Goal: Task Accomplishment & Management: Manage account settings

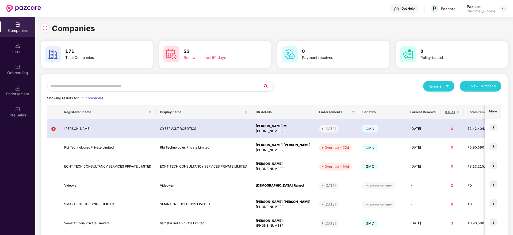
click at [208, 87] on input "text" at bounding box center [155, 86] width 216 height 11
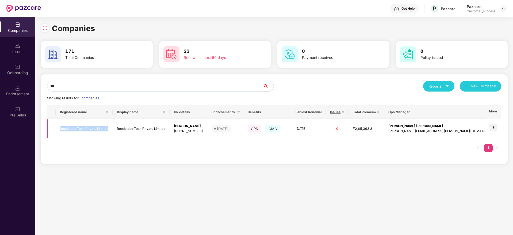
copy tr "Reodotdev Tech Private Limited"
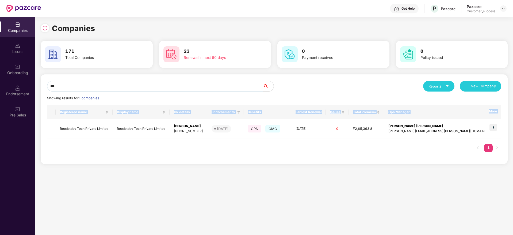
drag, startPoint x: 52, startPoint y: 130, endPoint x: 111, endPoint y: 147, distance: 61.1
click at [111, 147] on div "Registered name Display name HR details Endorsements Benefits Earliest Renewal …" at bounding box center [274, 131] width 454 height 53
click at [116, 163] on div "*** Reports New Company Showing results for 1 companies. Registered name Displa…" at bounding box center [274, 119] width 467 height 90
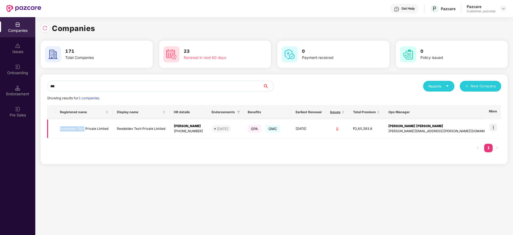
copy td "Reodotdev Tech"
click at [234, 86] on input "***" at bounding box center [155, 86] width 216 height 11
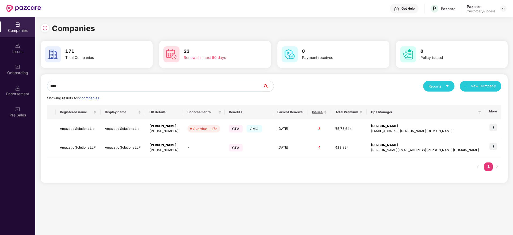
click at [150, 85] on input "****" at bounding box center [155, 86] width 216 height 11
paste input "**********"
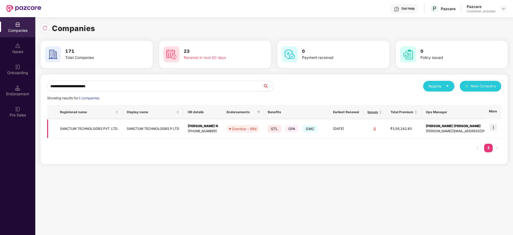
type input "**********"
click at [150, 123] on td "SANCTUM TECHNOLOGIES P LTD" at bounding box center [153, 128] width 61 height 19
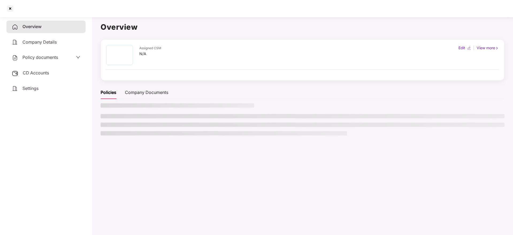
click at [24, 59] on span "Policy documents" at bounding box center [40, 57] width 36 height 5
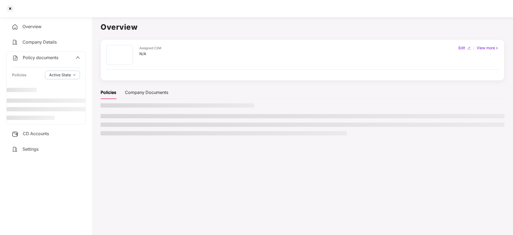
click at [58, 145] on div "Settings" at bounding box center [45, 149] width 79 height 12
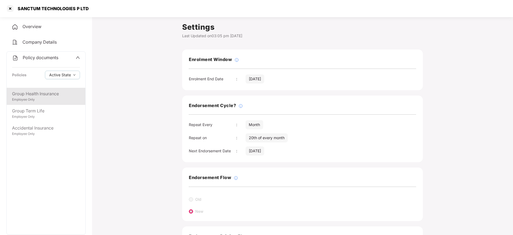
click at [61, 103] on div "Group Health Insurance Employee Only" at bounding box center [46, 96] width 79 height 17
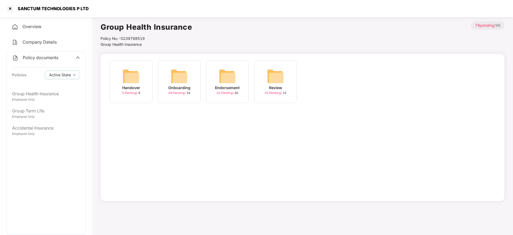
click at [237, 80] on div "Endorsement 32 Pending / 40" at bounding box center [227, 81] width 43 height 43
click at [328, 82] on img at bounding box center [323, 76] width 17 height 17
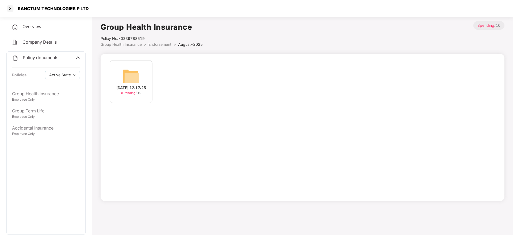
click at [152, 97] on div "12-Aug-2025 12:17:25 8 Pending / 10" at bounding box center [131, 81] width 43 height 43
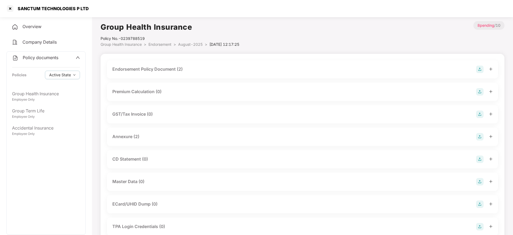
click at [165, 184] on div "Master Data (0)" at bounding box center [302, 181] width 381 height 7
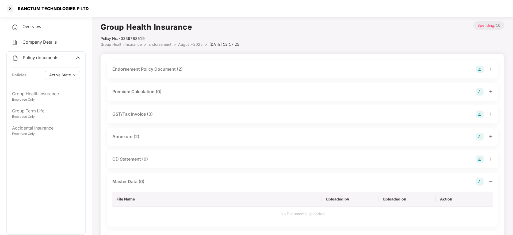
click at [165, 184] on div "Master Data (0)" at bounding box center [302, 181] width 381 height 7
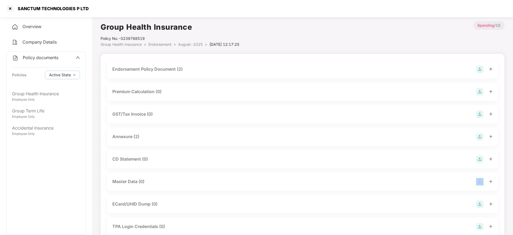
click at [165, 184] on div "Master Data (0)" at bounding box center [302, 181] width 381 height 7
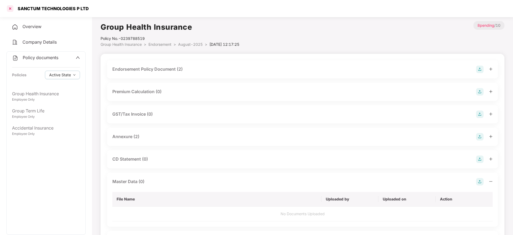
click at [13, 10] on div at bounding box center [10, 8] width 9 height 9
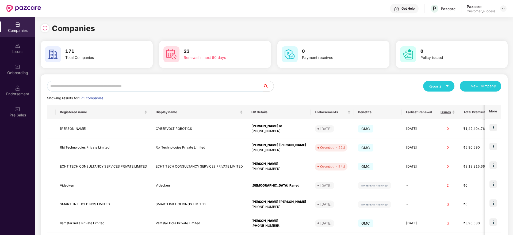
click at [47, 26] on img at bounding box center [44, 27] width 5 height 5
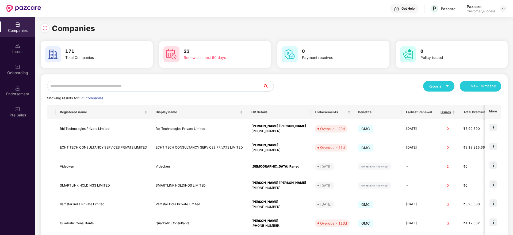
click at [177, 82] on input "text" at bounding box center [155, 86] width 216 height 11
paste input "******"
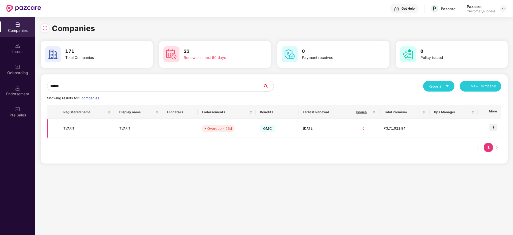
type input "******"
click at [490, 127] on td at bounding box center [490, 128] width 24 height 18
click at [493, 127] on img at bounding box center [493, 127] width 7 height 7
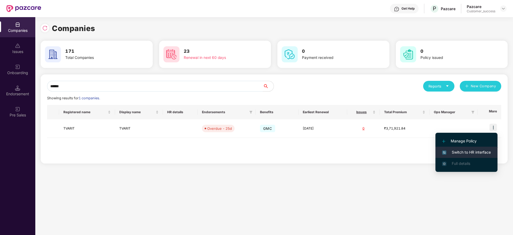
click at [479, 149] on li "Switch to HR interface" at bounding box center [467, 152] width 62 height 11
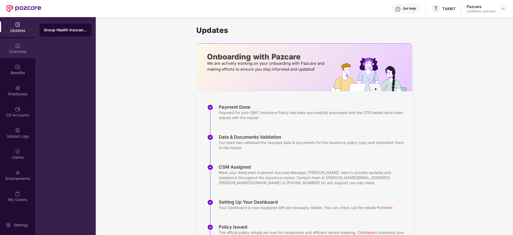
click at [22, 52] on div "OverView" at bounding box center [17, 51] width 35 height 5
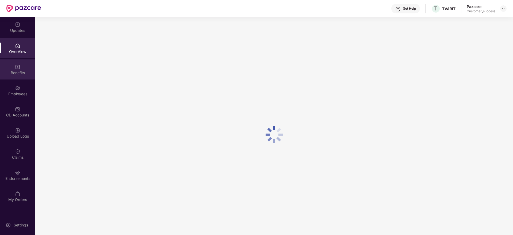
click at [25, 65] on div "Benefits" at bounding box center [17, 69] width 35 height 20
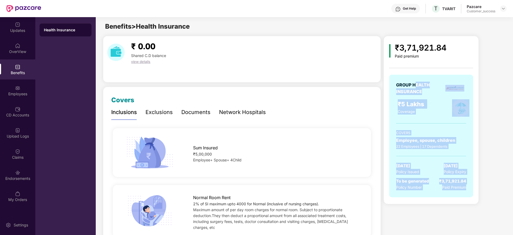
drag, startPoint x: 417, startPoint y: 82, endPoint x: 490, endPoint y: 211, distance: 147.4
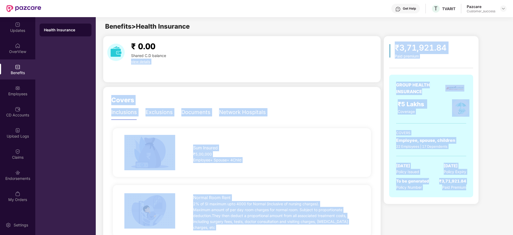
drag, startPoint x: 488, startPoint y: 204, endPoint x: 376, endPoint y: 55, distance: 186.4
click at [396, 59] on div "₹3,71,921.84 Paid premium GROUP HEALTH INSURANCE ₹5 Lakhs Coverage COVERS Emplo…" at bounding box center [431, 121] width 84 height 161
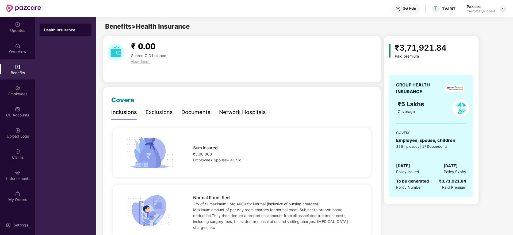
click at [503, 10] on img at bounding box center [504, 8] width 4 height 4
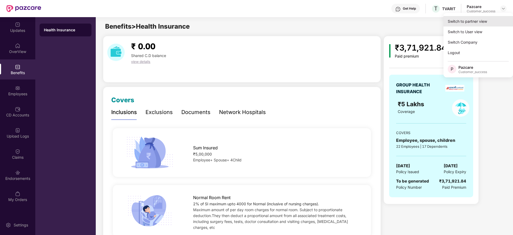
click at [500, 18] on div "Switch to partner view" at bounding box center [479, 21] width 70 height 10
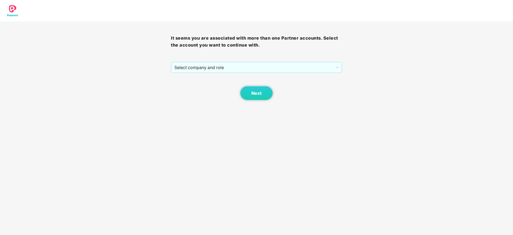
drag, startPoint x: 308, startPoint y: 57, endPoint x: 307, endPoint y: 61, distance: 4.1
click at [307, 59] on div "It seems you are associated with more than one Partner accounts. Select the acc…" at bounding box center [256, 60] width 171 height 78
drag, startPoint x: 307, startPoint y: 61, endPoint x: 309, endPoint y: 73, distance: 11.4
click at [307, 63] on div "Select company and role" at bounding box center [256, 67] width 171 height 11
click at [309, 73] on div "Select company and role" at bounding box center [256, 67] width 170 height 11
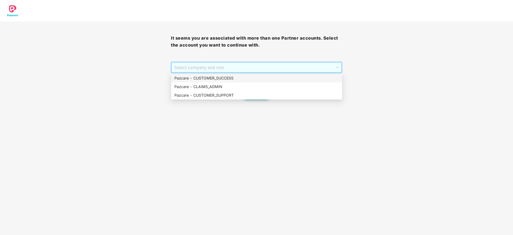
click at [308, 79] on div "Pazcare - CUSTOMER_SUCCESS" at bounding box center [256, 78] width 165 height 6
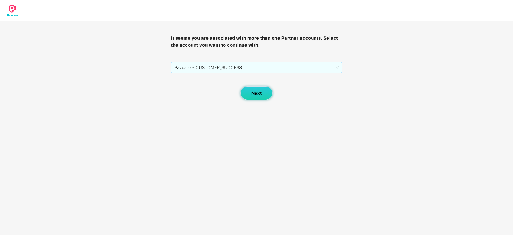
click at [249, 97] on button "Next" at bounding box center [257, 92] width 32 height 13
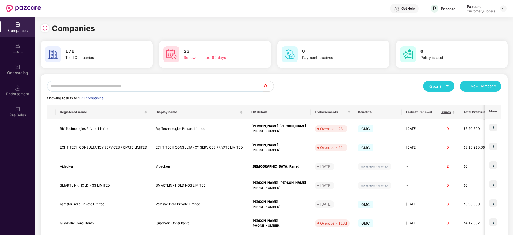
click at [195, 85] on input "text" at bounding box center [155, 86] width 216 height 11
paste input "********"
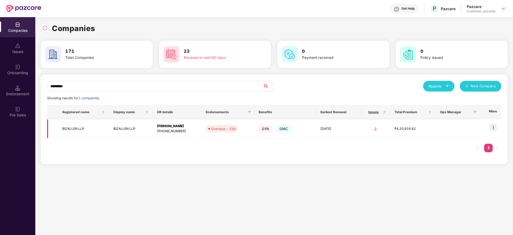
type input "********"
click at [303, 133] on div "GPA GMC" at bounding box center [285, 129] width 53 height 10
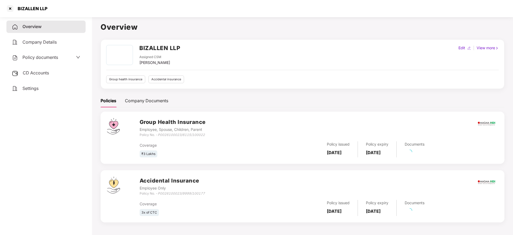
click at [44, 58] on span "Policy documents" at bounding box center [40, 57] width 36 height 5
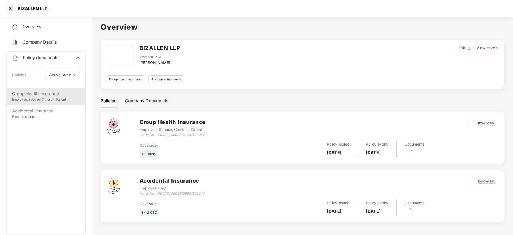
click at [51, 92] on div "Group Health Insurance" at bounding box center [46, 93] width 68 height 7
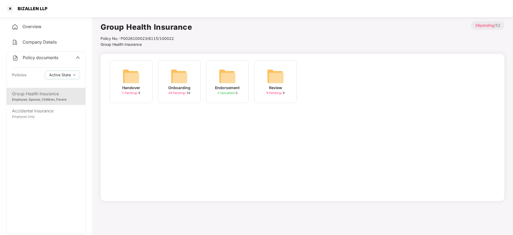
click at [190, 89] on div "Onboarding" at bounding box center [179, 88] width 22 height 6
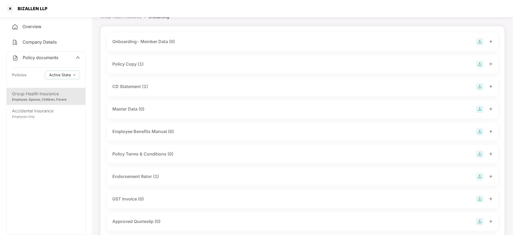
scroll to position [120, 0]
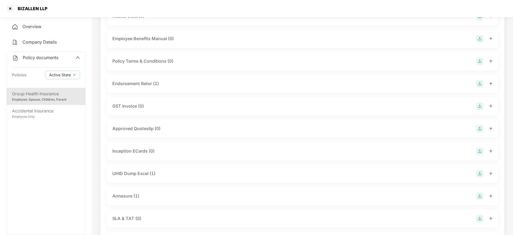
click at [158, 177] on div "UHID Dump Excel (1)" at bounding box center [302, 173] width 381 height 7
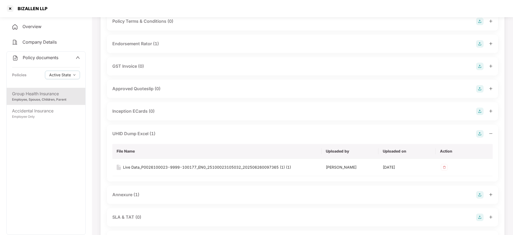
scroll to position [161, 0]
click at [156, 197] on div "Annexure (1)" at bounding box center [302, 194] width 381 height 7
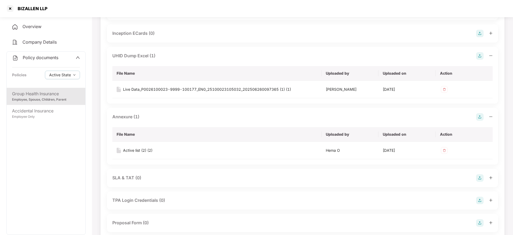
scroll to position [241, 0]
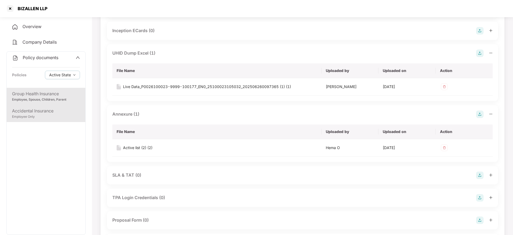
click at [60, 116] on div "Employee Only" at bounding box center [46, 116] width 68 height 5
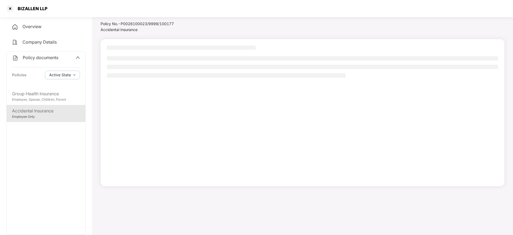
scroll to position [15, 0]
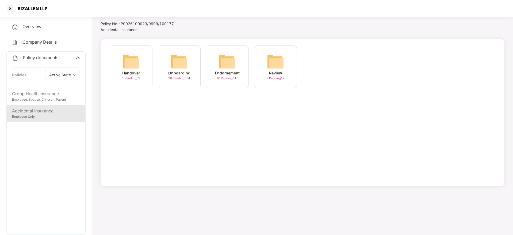
click at [177, 72] on div "Onboarding" at bounding box center [179, 73] width 22 height 6
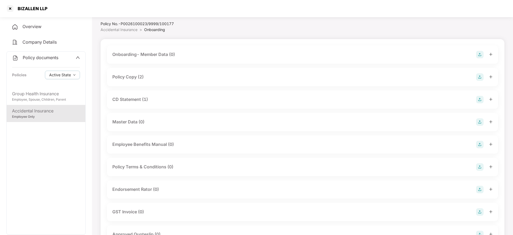
scroll to position [241, 0]
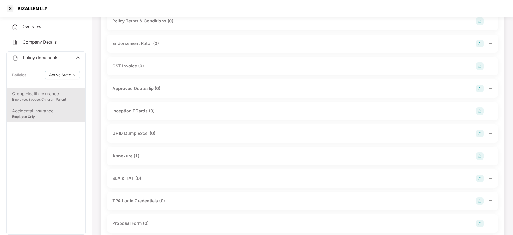
click at [73, 100] on div "Employee, Spouse, Children, Parent" at bounding box center [46, 99] width 68 height 5
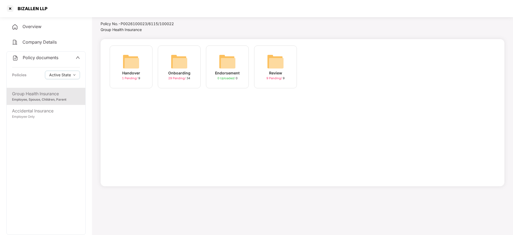
click at [179, 71] on div "Onboarding" at bounding box center [179, 73] width 22 height 6
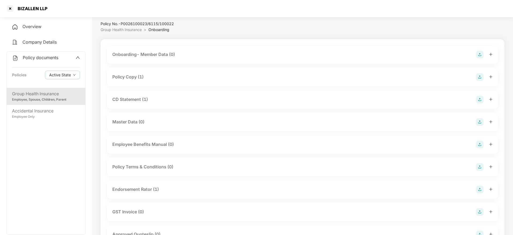
scroll to position [161, 0]
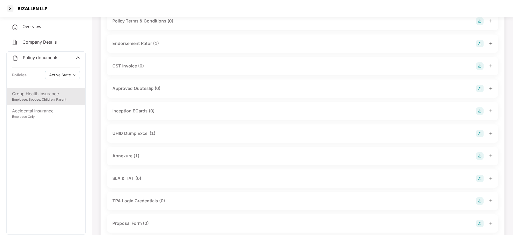
click at [154, 135] on div "UHID Dump Excel (1)" at bounding box center [133, 133] width 43 height 7
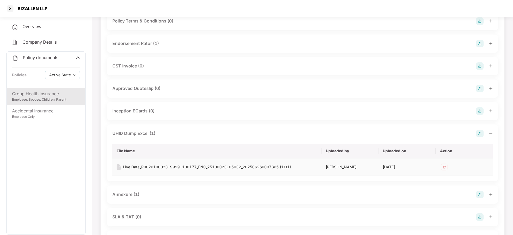
click at [202, 169] on div "Live Data_P0026100023-9999-100177_EN0_25100023105032_202506260097365 (1) (1)" at bounding box center [207, 167] width 168 height 6
click at [208, 167] on div "Live Data_P0026100023-9999-100177_EN0_25100023105032_202506260097365 (1) (1)" at bounding box center [207, 167] width 168 height 6
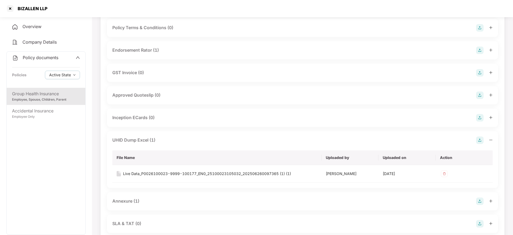
scroll to position [0, 0]
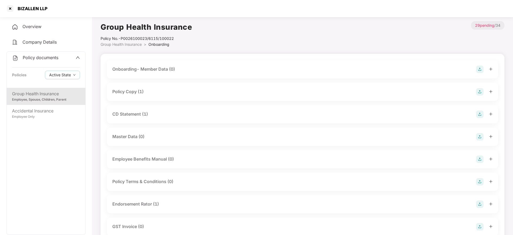
click at [41, 12] on div "BIZALLEN LLP" at bounding box center [26, 8] width 41 height 9
copy div "BIZALLEN LLP"
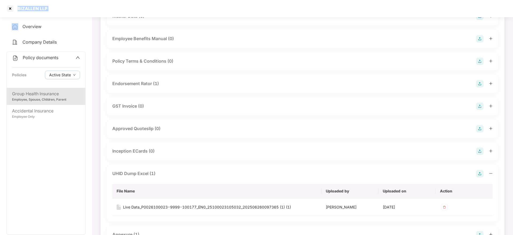
scroll to position [161, 0]
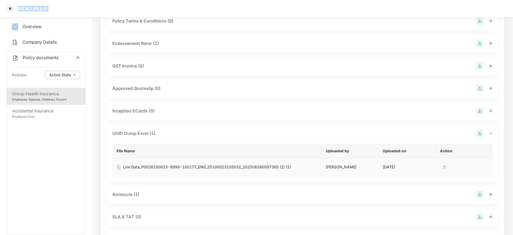
click at [446, 165] on img at bounding box center [444, 167] width 9 height 9
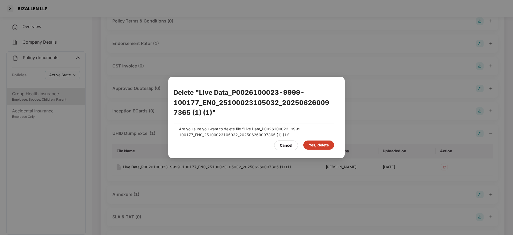
click at [320, 147] on div "Yes, delete" at bounding box center [319, 145] width 20 height 6
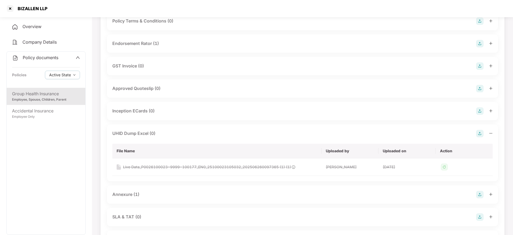
click at [479, 131] on img at bounding box center [479, 133] width 7 height 7
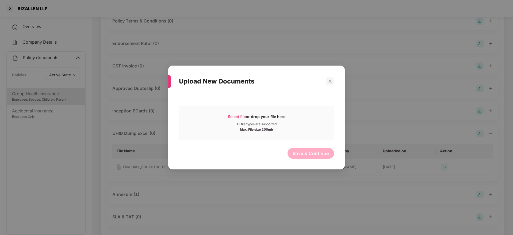
click at [251, 120] on div "Select file or drop your file here" at bounding box center [257, 118] width 58 height 8
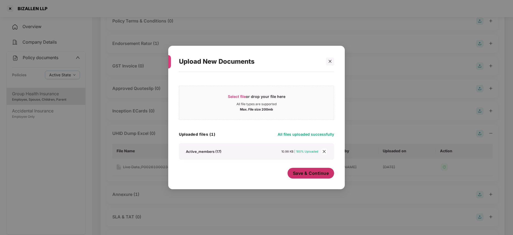
click at [302, 175] on span "Save & Continue" at bounding box center [311, 173] width 36 height 6
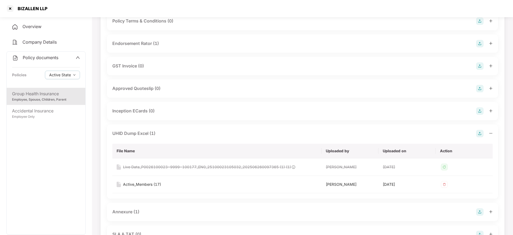
click at [157, 212] on div "Annexure (1)" at bounding box center [302, 211] width 381 height 7
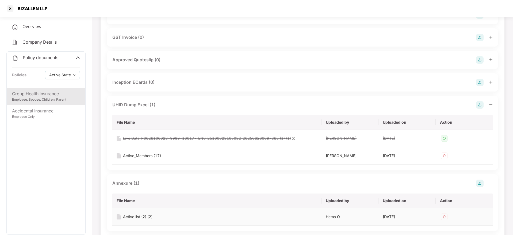
scroll to position [201, 0]
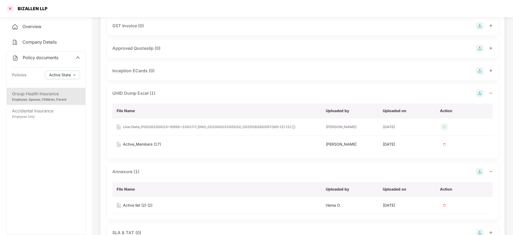
click at [13, 9] on div at bounding box center [10, 8] width 9 height 9
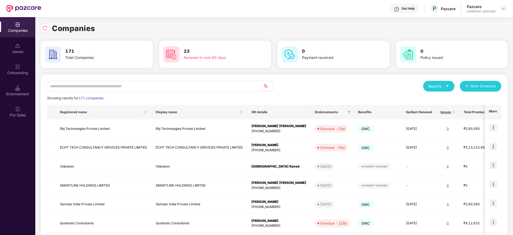
scroll to position [0, 0]
click at [441, 86] on div "Reports" at bounding box center [439, 86] width 21 height 5
click at [443, 100] on div "Companies" at bounding box center [437, 100] width 20 height 6
click at [195, 90] on input "text" at bounding box center [155, 86] width 216 height 11
paste input "**********"
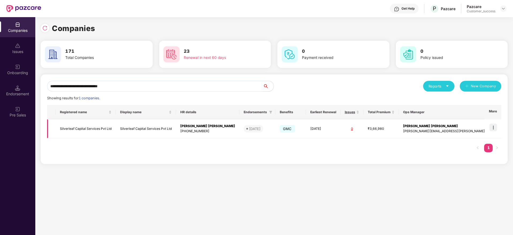
type input "**********"
click at [495, 126] on img at bounding box center [493, 127] width 7 height 7
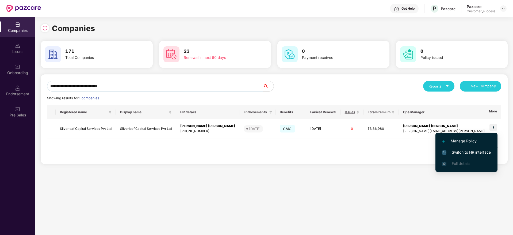
click at [477, 154] on span "Switch to HR interface" at bounding box center [466, 152] width 49 height 6
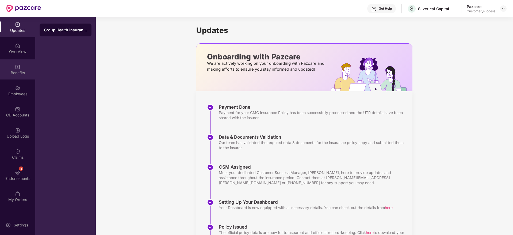
click at [20, 62] on div "Benefits" at bounding box center [17, 69] width 35 height 20
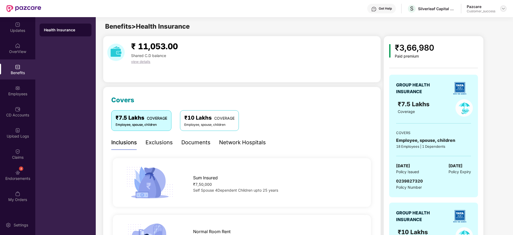
click at [505, 8] on img at bounding box center [504, 8] width 4 height 4
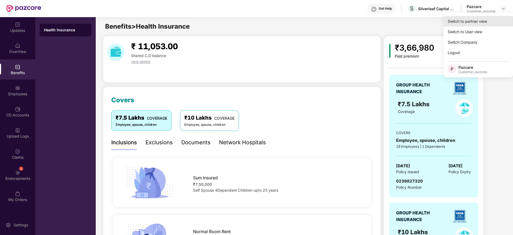
click at [498, 17] on div "Switch to partner view" at bounding box center [479, 21] width 70 height 10
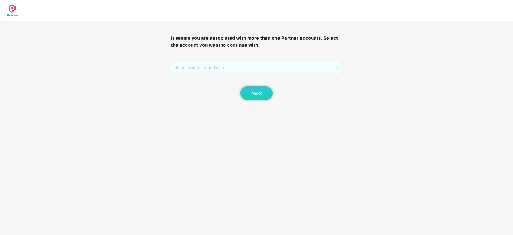
click at [282, 65] on span "Select company and role" at bounding box center [256, 67] width 164 height 10
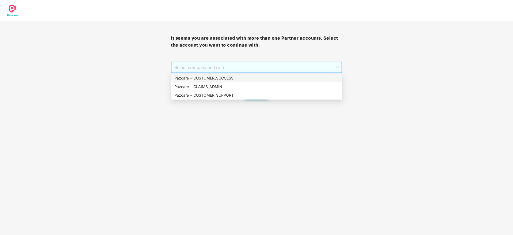
click at [283, 76] on div "Pazcare - CUSTOMER_SUCCESS" at bounding box center [256, 78] width 165 height 6
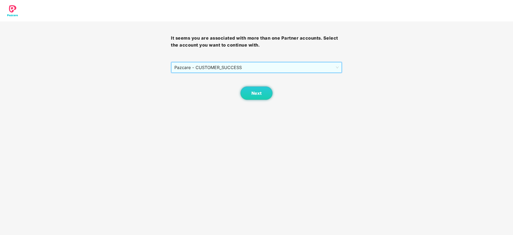
click at [276, 90] on div "Next" at bounding box center [256, 86] width 171 height 27
click at [258, 96] on button "Next" at bounding box center [257, 92] width 32 height 13
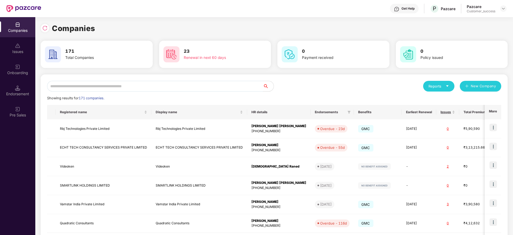
click at [245, 88] on input "text" at bounding box center [155, 86] width 216 height 11
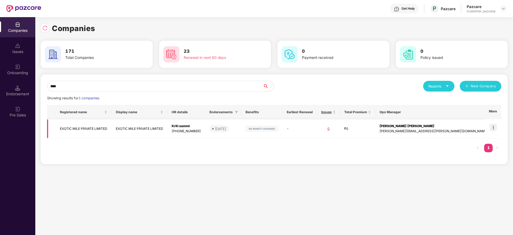
type input "****"
click at [205, 129] on td "Kriti sammi +918851200659" at bounding box center [187, 128] width 38 height 19
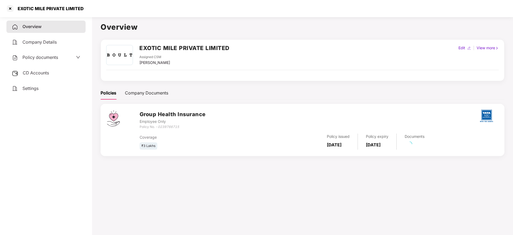
click at [30, 56] on span "Policy documents" at bounding box center [40, 57] width 36 height 5
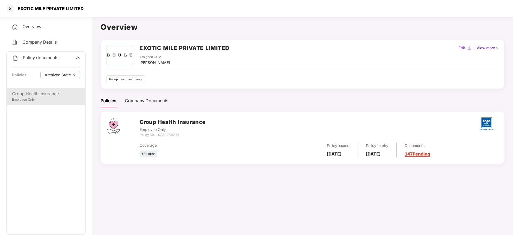
click at [53, 92] on div "Group Health Insurance" at bounding box center [46, 93] width 68 height 7
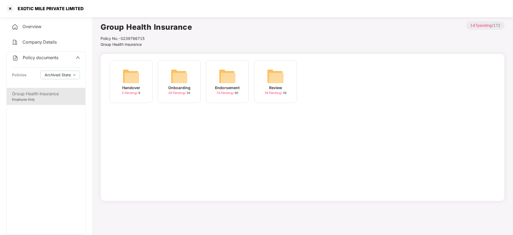
click at [236, 88] on div "Endorsement" at bounding box center [227, 88] width 25 height 6
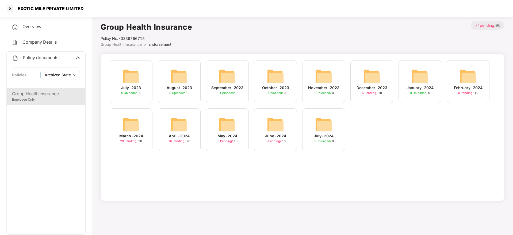
click at [57, 73] on span "Archived State" at bounding box center [58, 75] width 26 height 6
click at [59, 94] on span "Expired State" at bounding box center [61, 93] width 28 height 6
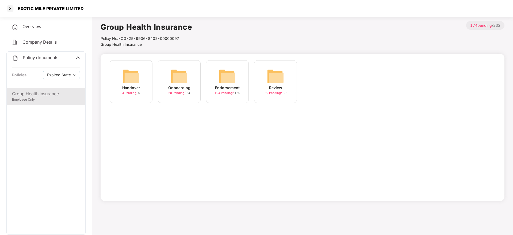
click at [214, 87] on div "Endorsement 104 Pending / 150" at bounding box center [227, 81] width 43 height 43
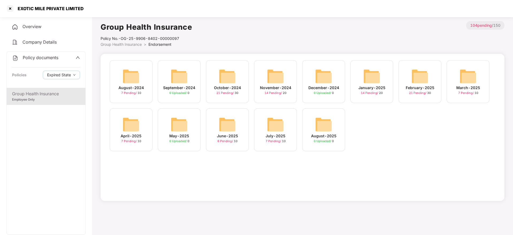
click at [287, 133] on div "July-2025 7 Pending / 10" at bounding box center [275, 129] width 43 height 43
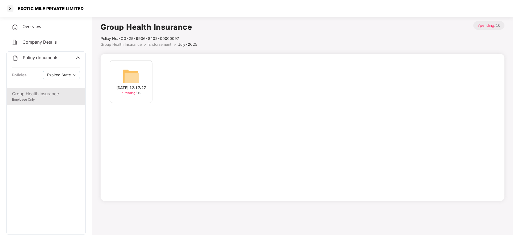
click at [150, 77] on div "21-Jul-2025 12:17:27 7 Pending / 10" at bounding box center [131, 81] width 43 height 43
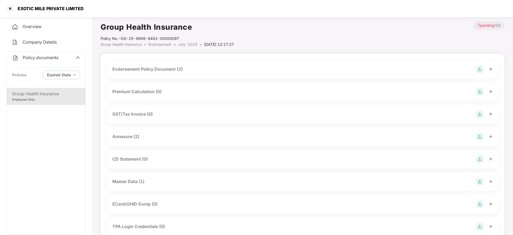
click at [176, 73] on div "Endorsement Policy Document (2)" at bounding box center [147, 69] width 70 height 7
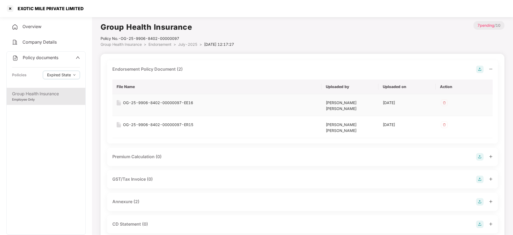
click at [178, 102] on div "OG-25-9906-8402-00000097-EE16" at bounding box center [158, 103] width 70 height 6
click at [13, 7] on div at bounding box center [10, 8] width 9 height 9
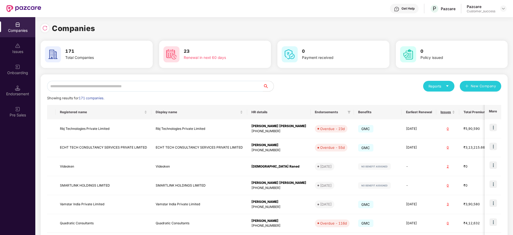
click at [160, 86] on input "text" at bounding box center [155, 86] width 216 height 11
paste input "**********"
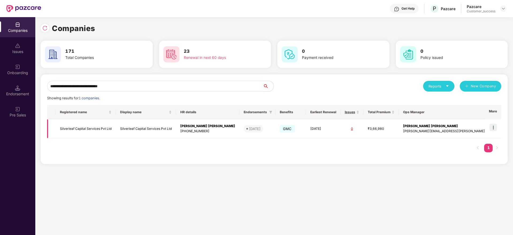
type input "**********"
click at [499, 129] on td at bounding box center [493, 128] width 17 height 19
click at [497, 127] on img at bounding box center [493, 127] width 7 height 7
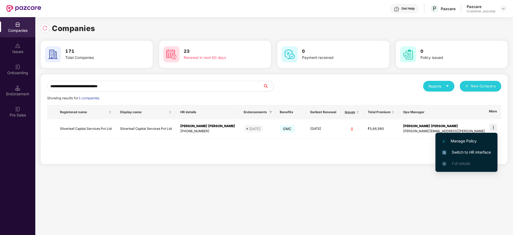
click at [473, 151] on span "Switch to HR interface" at bounding box center [466, 152] width 49 height 6
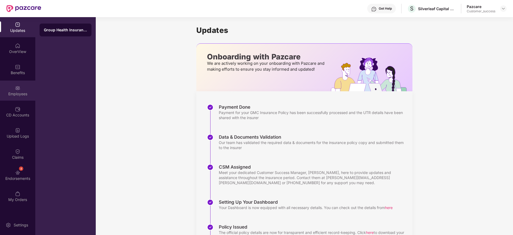
click at [19, 88] on img at bounding box center [17, 87] width 5 height 5
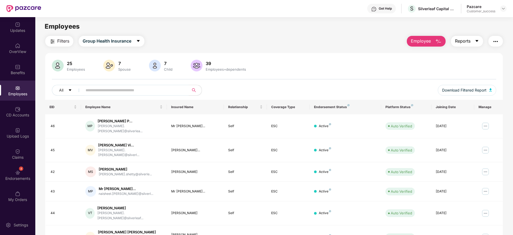
click at [472, 44] on button "Reports" at bounding box center [467, 41] width 32 height 11
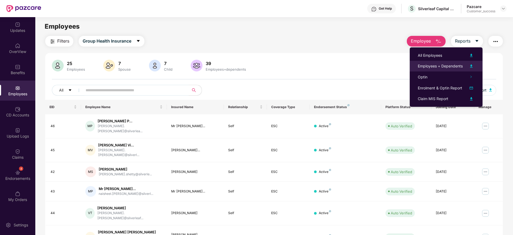
click at [457, 63] on div "Employees + Dependents" at bounding box center [440, 66] width 45 height 6
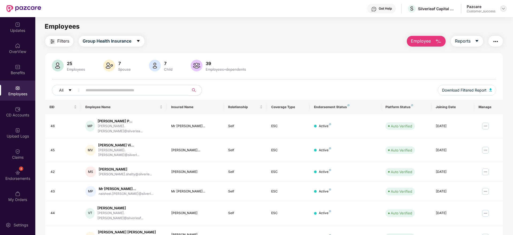
click at [504, 9] on img at bounding box center [504, 8] width 4 height 4
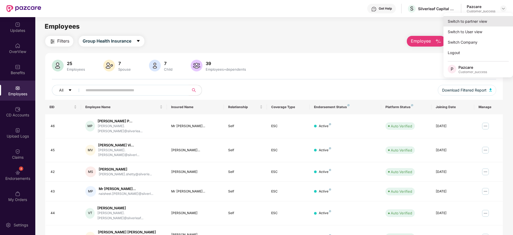
click at [496, 20] on div "Switch to partner view" at bounding box center [479, 21] width 70 height 10
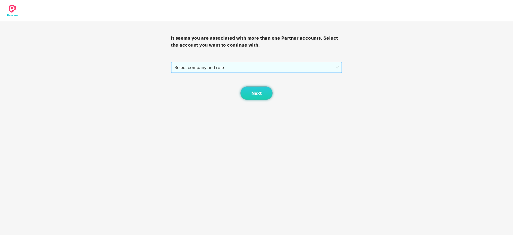
drag, startPoint x: 291, startPoint y: 58, endPoint x: 291, endPoint y: 65, distance: 7.2
click at [291, 60] on div "It seems you are associated with more than one Partner accounts. Select the acc…" at bounding box center [256, 60] width 171 height 78
click at [291, 66] on span "Select company and role" at bounding box center [256, 67] width 164 height 10
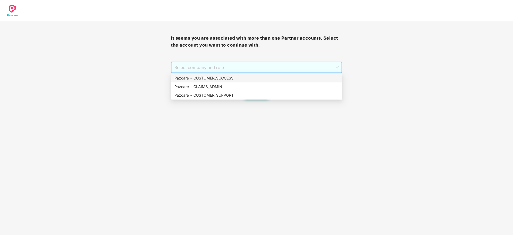
click at [292, 81] on div "Pazcare - CUSTOMER_SUCCESS" at bounding box center [256, 78] width 165 height 6
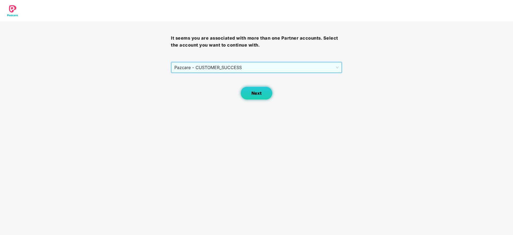
click at [254, 89] on button "Next" at bounding box center [257, 92] width 32 height 13
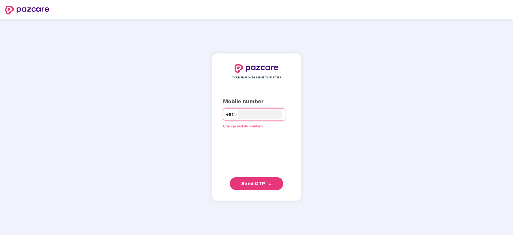
type input "**********"
click at [270, 181] on span "Send OTP" at bounding box center [256, 183] width 31 height 7
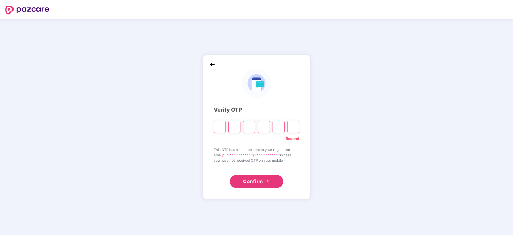
type input "*"
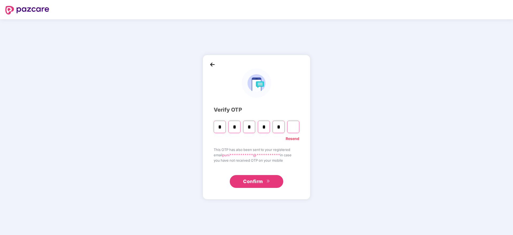
type input "*"
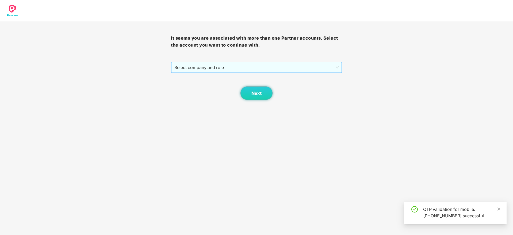
click at [282, 70] on span "Select company and role" at bounding box center [256, 67] width 164 height 10
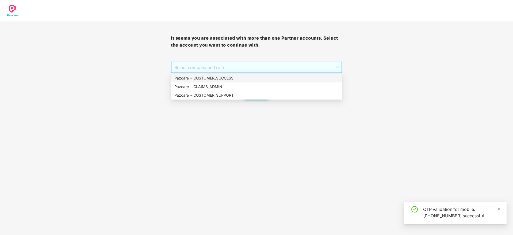
click at [283, 79] on div "Pazcare - CUSTOMER_SUCCESS" at bounding box center [256, 78] width 165 height 6
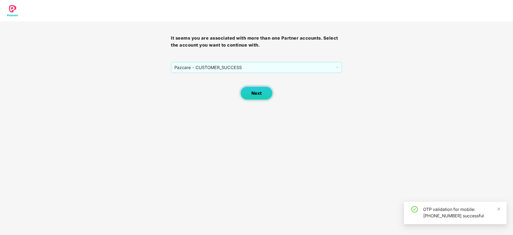
click at [264, 94] on button "Next" at bounding box center [257, 92] width 32 height 13
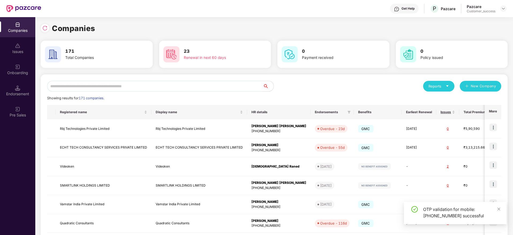
click at [198, 81] on input "text" at bounding box center [155, 86] width 216 height 11
paste input "**********"
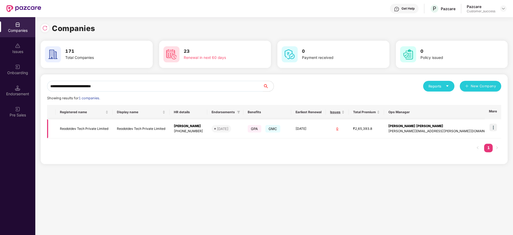
type input "**********"
click at [495, 126] on img at bounding box center [493, 127] width 7 height 7
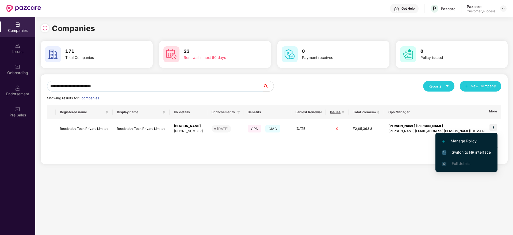
click at [480, 150] on span "Switch to HR interface" at bounding box center [466, 152] width 49 height 6
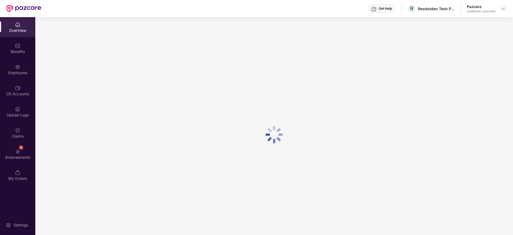
click at [13, 71] on div "Employees" at bounding box center [17, 72] width 35 height 5
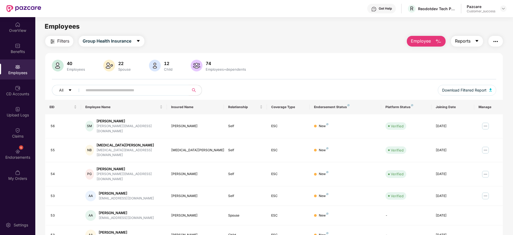
click at [464, 40] on span "Reports" at bounding box center [463, 41] width 16 height 7
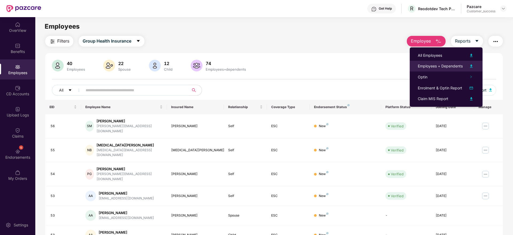
click at [459, 64] on div "Employees + Dependents" at bounding box center [440, 66] width 45 height 6
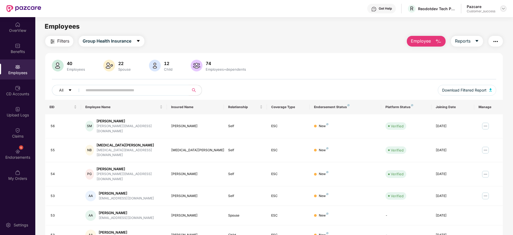
click at [502, 10] on img at bounding box center [504, 8] width 4 height 4
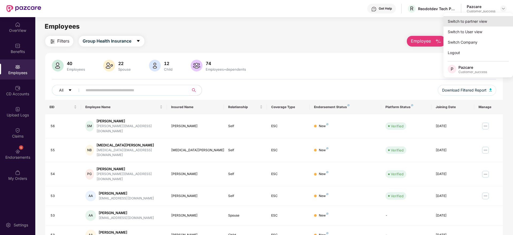
click at [499, 18] on div "Switch to partner view" at bounding box center [479, 21] width 70 height 10
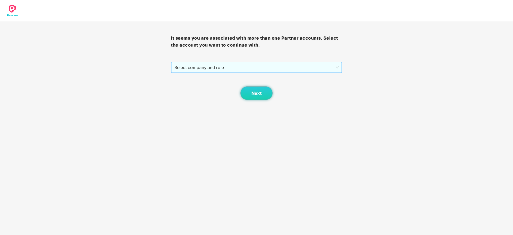
click at [319, 67] on span "Select company and role" at bounding box center [256, 67] width 164 height 10
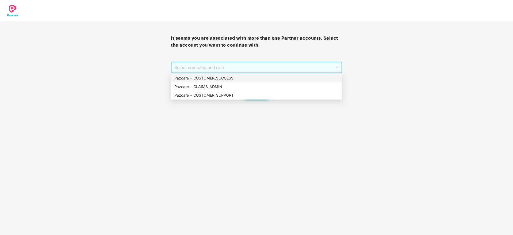
click at [314, 78] on div "Pazcare - CUSTOMER_SUCCESS" at bounding box center [256, 78] width 165 height 6
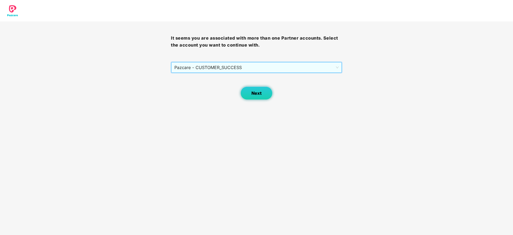
click at [244, 97] on button "Next" at bounding box center [257, 92] width 32 height 13
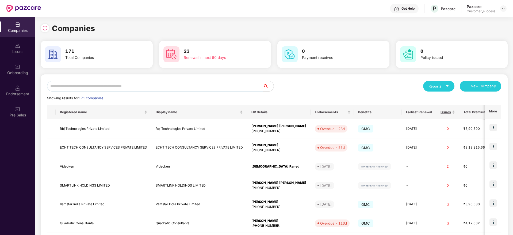
click at [235, 89] on input "text" at bounding box center [155, 86] width 216 height 11
paste input "**********"
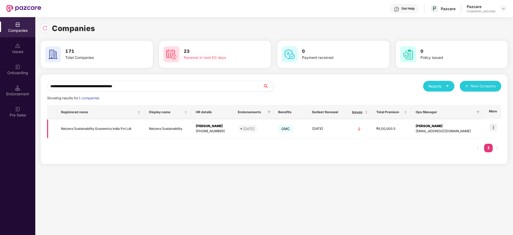
type input "**********"
click at [495, 127] on img at bounding box center [493, 127] width 7 height 7
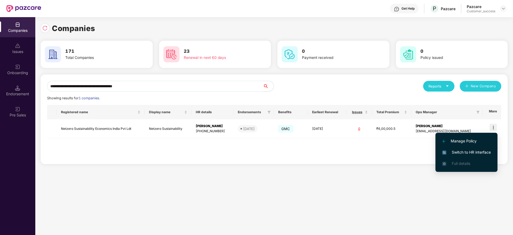
click at [478, 149] on li "Switch to HR interface" at bounding box center [467, 152] width 62 height 11
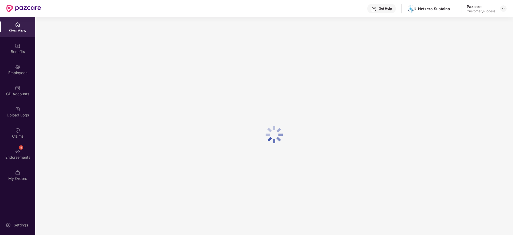
click at [23, 79] on div "Employees" at bounding box center [17, 69] width 35 height 20
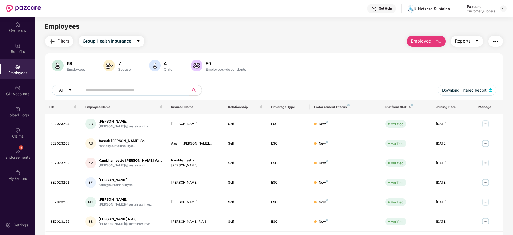
click at [460, 42] on span "Reports" at bounding box center [463, 41] width 16 height 7
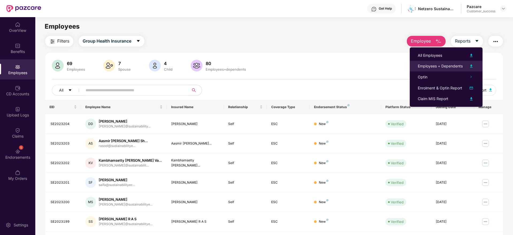
click at [457, 62] on li "Employees + Dependents" at bounding box center [446, 66] width 73 height 11
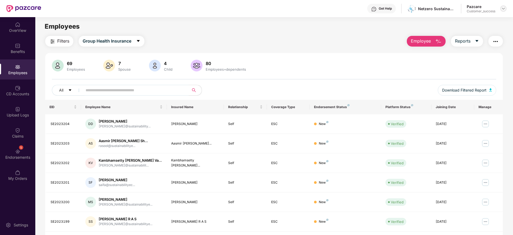
click at [504, 10] on img at bounding box center [504, 8] width 4 height 4
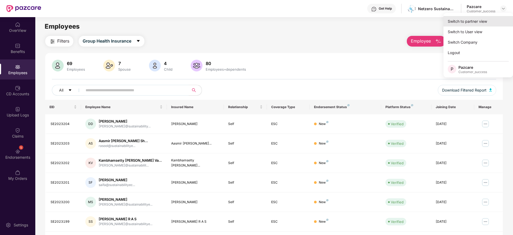
click at [496, 20] on div "Switch to partner view" at bounding box center [479, 21] width 70 height 10
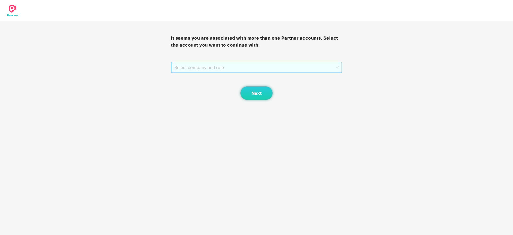
click at [311, 63] on span "Select company and role" at bounding box center [256, 67] width 164 height 10
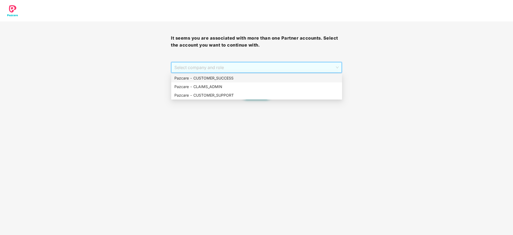
click at [309, 74] on div "Pazcare - CUSTOMER_SUCCESS" at bounding box center [256, 78] width 171 height 9
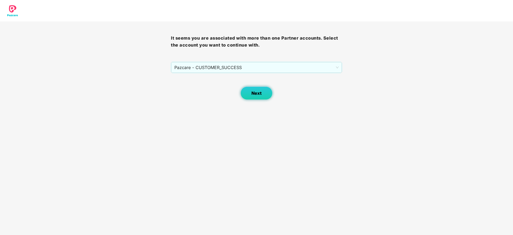
click at [270, 96] on button "Next" at bounding box center [257, 92] width 32 height 13
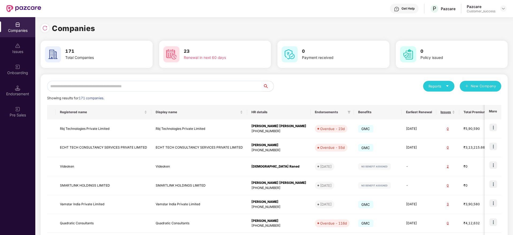
click at [244, 89] on input "text" at bounding box center [155, 86] width 216 height 11
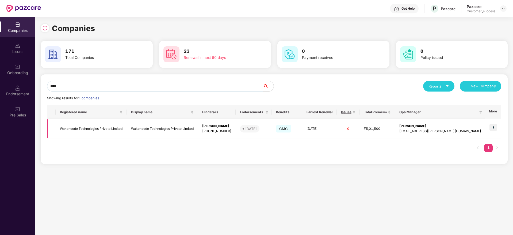
type input "****"
click at [494, 128] on img at bounding box center [493, 127] width 7 height 7
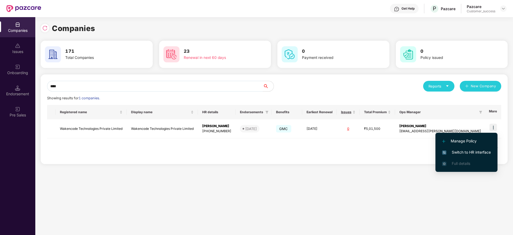
click at [486, 147] on li "Switch to HR interface" at bounding box center [467, 152] width 62 height 11
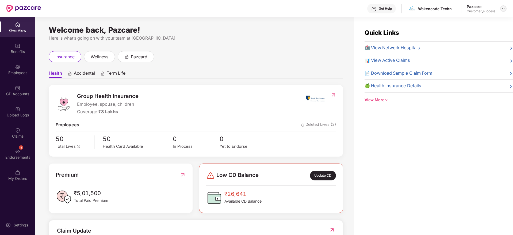
click at [505, 11] on div at bounding box center [503, 8] width 6 height 6
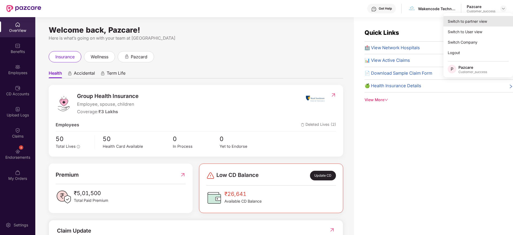
click at [495, 20] on div "Switch to partner view" at bounding box center [479, 21] width 70 height 10
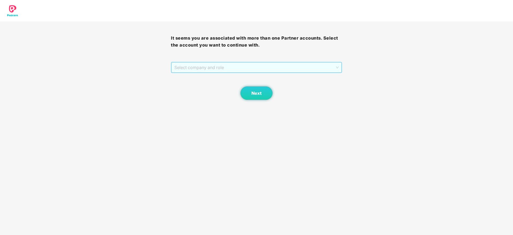
click at [280, 65] on span "Select company and role" at bounding box center [256, 67] width 164 height 10
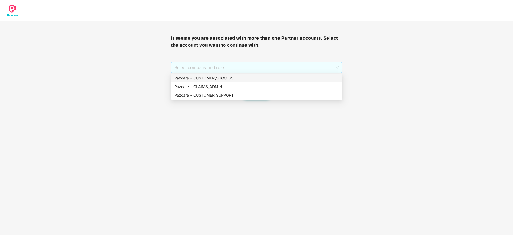
click at [280, 72] on span "Select company and role" at bounding box center [256, 67] width 164 height 10
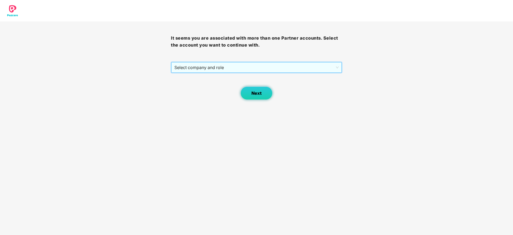
click at [262, 90] on button "Next" at bounding box center [257, 92] width 32 height 13
click at [263, 73] on div "Select company and role" at bounding box center [256, 67] width 170 height 11
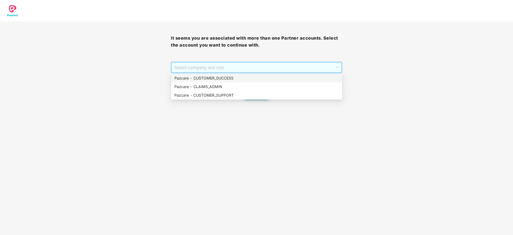
click at [264, 80] on div "Pazcare - CUSTOMER_SUCCESS" at bounding box center [256, 78] width 165 height 6
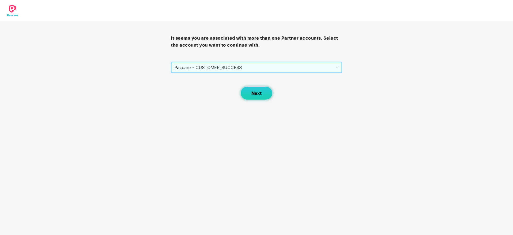
click at [260, 91] on span "Next" at bounding box center [257, 93] width 10 height 5
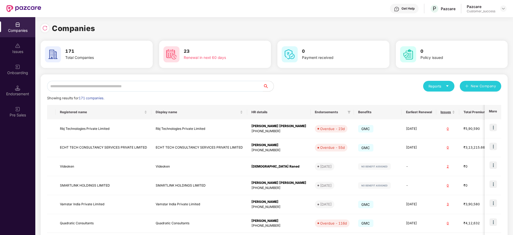
drag, startPoint x: 172, startPoint y: 90, endPoint x: 175, endPoint y: 94, distance: 4.4
click at [175, 93] on div "Reports New Company Showing results for 171 companies. Registered name Display …" at bounding box center [274, 204] width 454 height 247
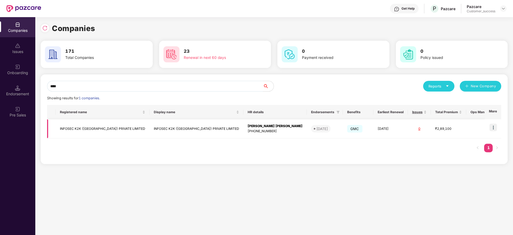
type input "****"
click at [493, 126] on img at bounding box center [493, 127] width 7 height 7
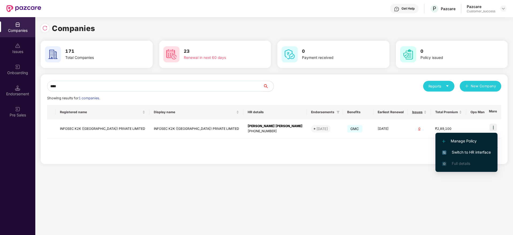
click at [482, 151] on span "Switch to HR interface" at bounding box center [466, 152] width 49 height 6
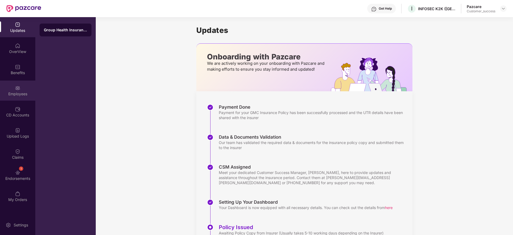
click at [24, 92] on div "Employees" at bounding box center [17, 93] width 35 height 5
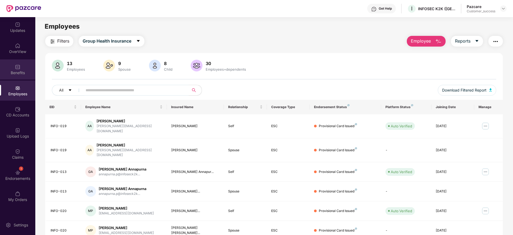
click at [13, 69] on div "Benefits" at bounding box center [17, 69] width 35 height 20
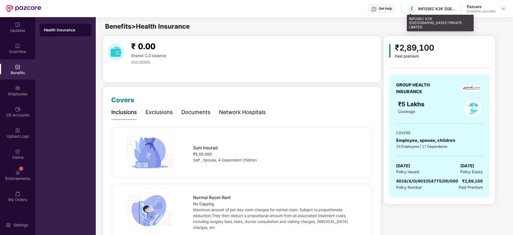
click at [438, 10] on div "INFOSEC K2K ([GEOGRAPHIC_DATA]) PRIVATE LIMITED" at bounding box center [436, 8] width 37 height 5
copy div "INFOSEC K2K ([GEOGRAPHIC_DATA]) PRIVATE LIMITED"
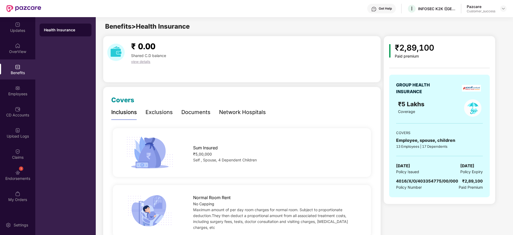
click at [427, 136] on div "GROUP HEALTH INSURANCE ₹5 Lakhs Coverage COVERS Employee, spouse, children 13 E…" at bounding box center [439, 136] width 101 height 123
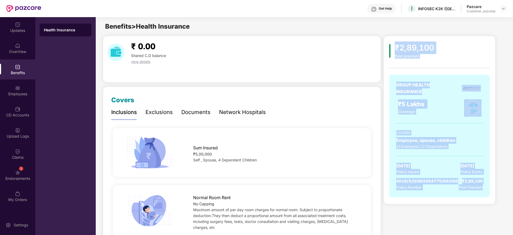
scroll to position [36, 0]
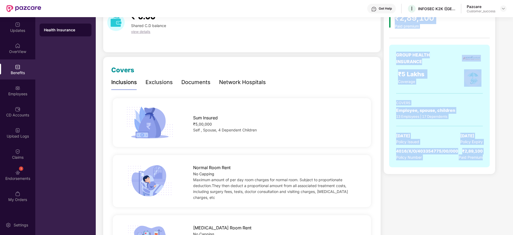
drag, startPoint x: 397, startPoint y: 51, endPoint x: 507, endPoint y: 233, distance: 212.4
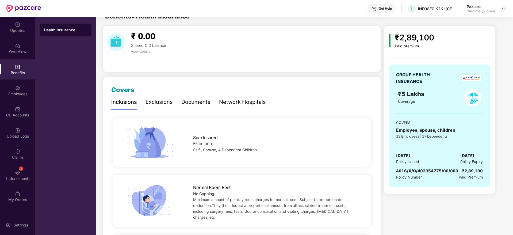
scroll to position [0, 0]
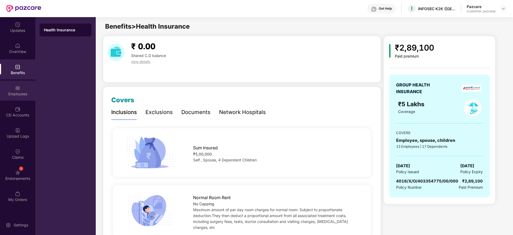
click at [31, 98] on div "Employees" at bounding box center [17, 91] width 35 height 20
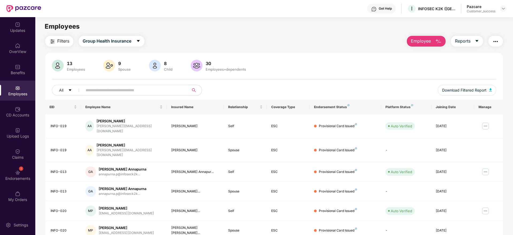
click at [500, 42] on button "button" at bounding box center [496, 41] width 14 height 11
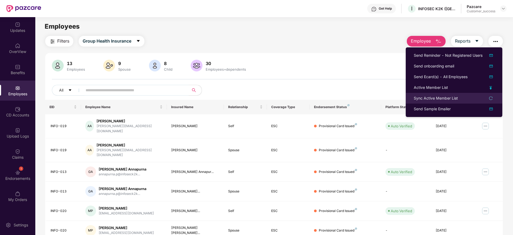
click at [454, 94] on li "Sync Active Member List" at bounding box center [454, 98] width 97 height 11
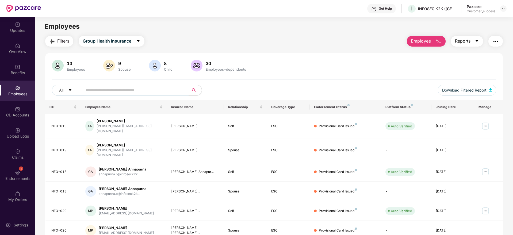
click at [466, 40] on span "Reports" at bounding box center [463, 41] width 16 height 7
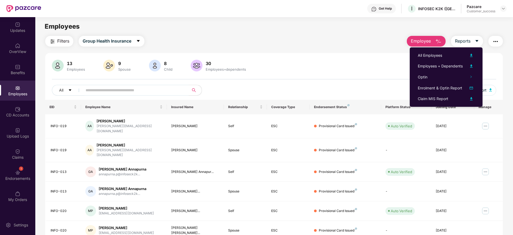
click at [377, 61] on div "13 Employees 9 Spouse 8 Child [DEMOGRAPHIC_DATA] Employees+dependents" at bounding box center [274, 66] width 445 height 13
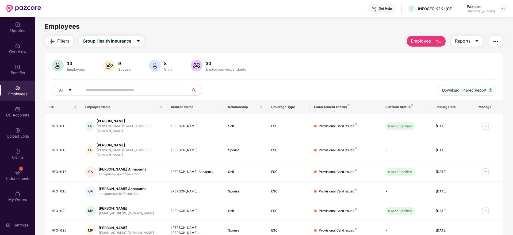
click at [494, 43] on img "button" at bounding box center [496, 41] width 6 height 6
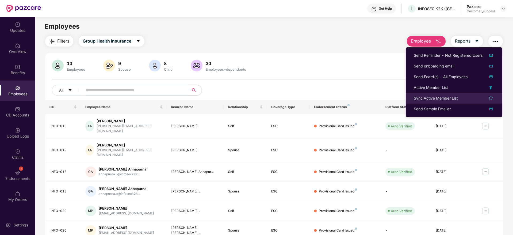
click at [441, 95] on div "Sync Active Member List" at bounding box center [436, 98] width 44 height 6
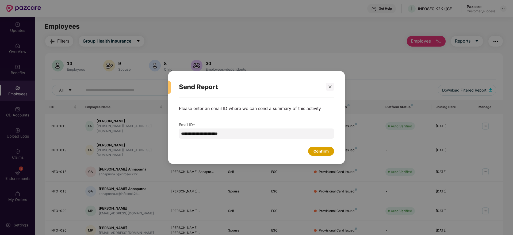
click at [310, 151] on div "Confirm" at bounding box center [321, 151] width 26 height 9
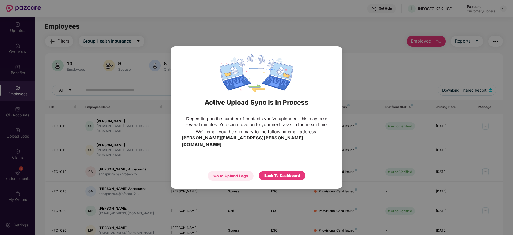
click at [244, 173] on div "Go to Upload Logs" at bounding box center [231, 176] width 35 height 6
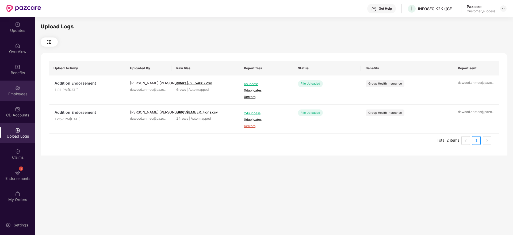
click at [19, 87] on img at bounding box center [17, 87] width 5 height 5
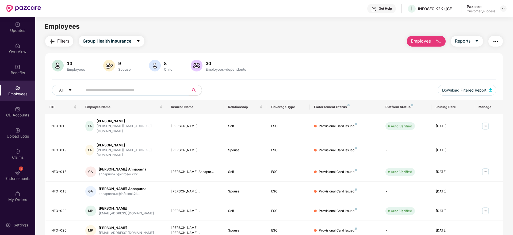
click at [59, 44] on span "Filters" at bounding box center [63, 41] width 12 height 7
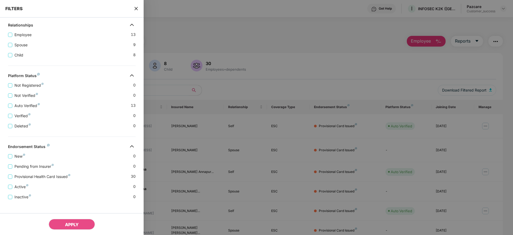
scroll to position [104, 0]
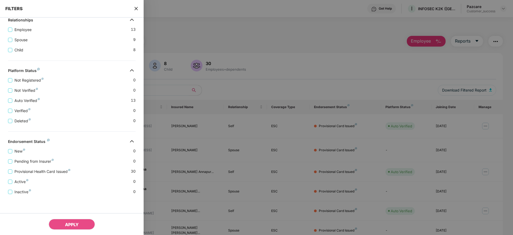
click at [138, 6] on icon "close" at bounding box center [136, 8] width 4 height 4
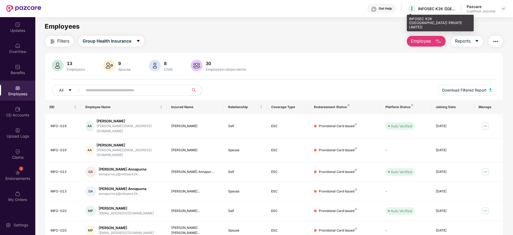
click at [431, 11] on div "INFOSEC K2K ([GEOGRAPHIC_DATA]) PRIVATE LIMITED" at bounding box center [436, 8] width 37 height 5
copy div "INFOSEC"
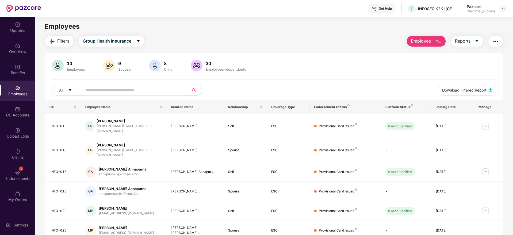
click at [474, 60] on div "13 Employees 9 Spouse 8 Child [DEMOGRAPHIC_DATA] Employees+dependents" at bounding box center [274, 66] width 445 height 13
click at [505, 6] on div at bounding box center [503, 8] width 6 height 6
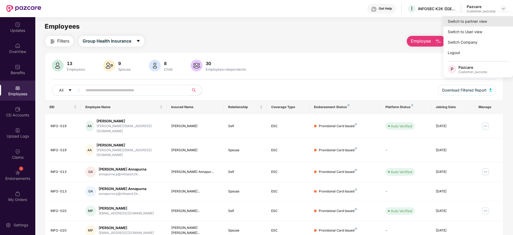
click at [503, 16] on div "Switch to partner view Switch to User view Switch Company Logout P Pazcare Cust…" at bounding box center [479, 45] width 70 height 64
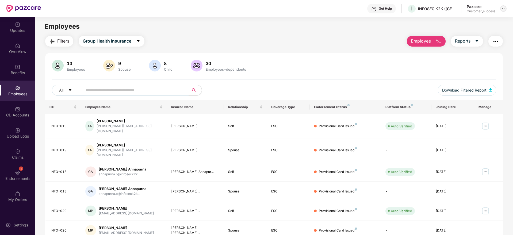
click at [502, 10] on img at bounding box center [504, 8] width 4 height 4
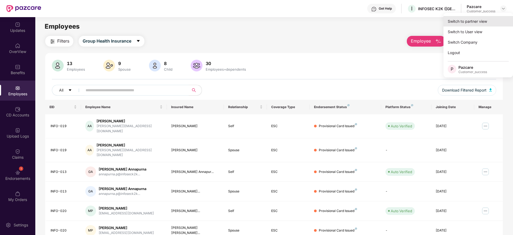
click at [491, 19] on div "Switch to partner view" at bounding box center [479, 21] width 70 height 10
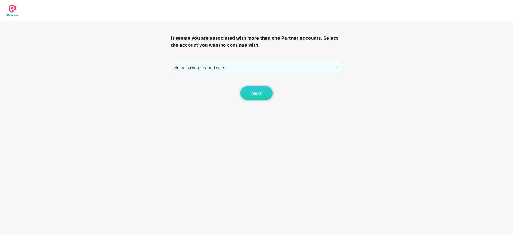
click at [259, 82] on div "Next" at bounding box center [256, 86] width 171 height 27
click at [257, 74] on div "Next" at bounding box center [256, 86] width 171 height 27
click at [256, 72] on span "Select company and role" at bounding box center [256, 67] width 164 height 10
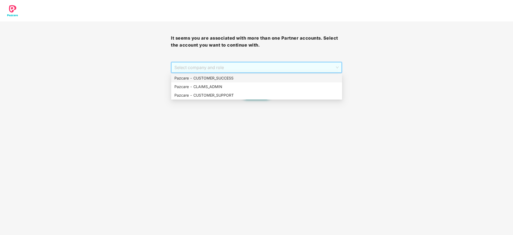
click at [256, 76] on div "Pazcare - CUSTOMER_SUCCESS" at bounding box center [256, 78] width 165 height 6
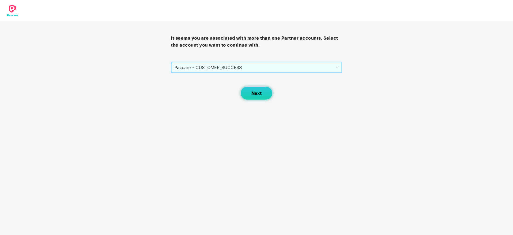
click at [256, 92] on span "Next" at bounding box center [257, 93] width 10 height 5
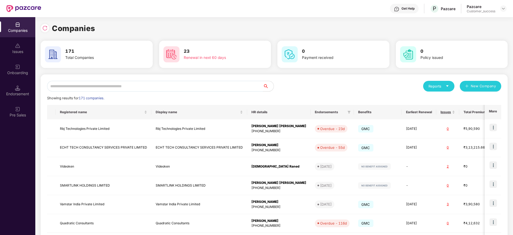
click at [177, 86] on input "text" at bounding box center [155, 86] width 216 height 11
type input "*"
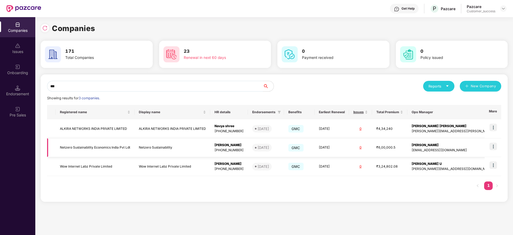
type input "***"
click at [496, 145] on img at bounding box center [493, 146] width 7 height 7
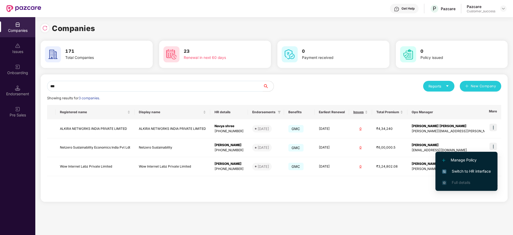
click at [474, 169] on span "Switch to HR interface" at bounding box center [466, 171] width 49 height 6
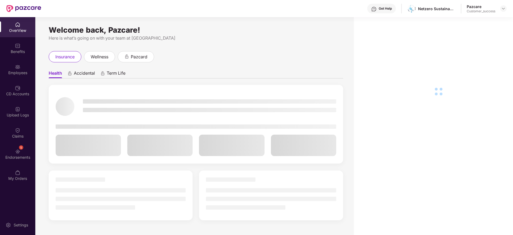
click at [14, 74] on div "Employees" at bounding box center [17, 72] width 35 height 5
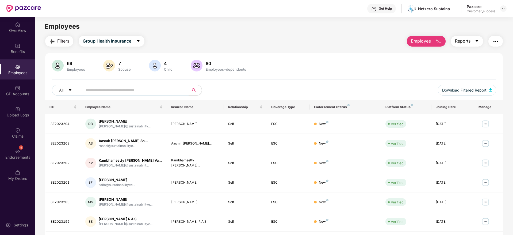
click at [467, 44] on span "Reports" at bounding box center [463, 41] width 16 height 7
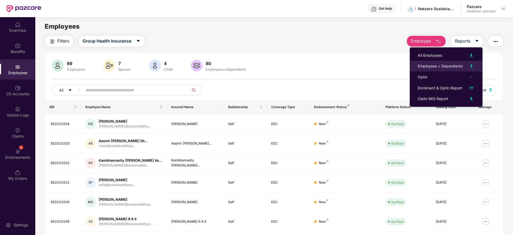
click at [457, 63] on div "Employees + Dependents" at bounding box center [440, 66] width 45 height 6
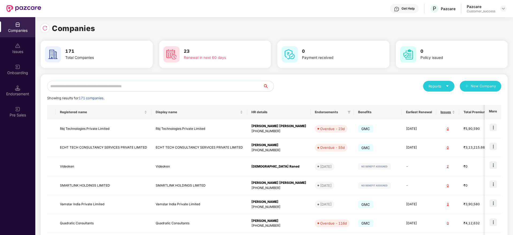
click at [148, 93] on div "Reports New Company Showing results for 171 companies. Registered name Display …" at bounding box center [274, 204] width 454 height 247
click at [148, 84] on input "text" at bounding box center [155, 86] width 216 height 11
paste input "**********"
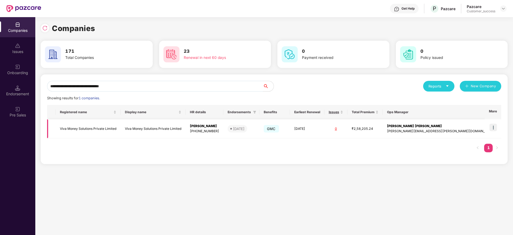
type input "**********"
click at [494, 130] on img at bounding box center [493, 127] width 7 height 7
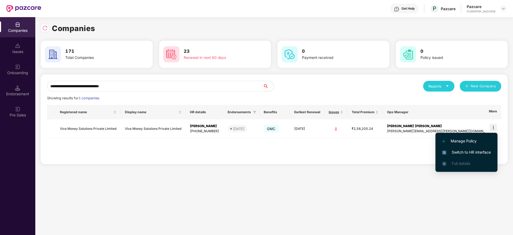
click at [467, 152] on span "Switch to HR interface" at bounding box center [466, 152] width 49 height 6
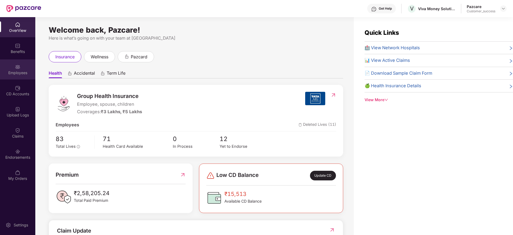
click at [16, 75] on div "Employees" at bounding box center [17, 72] width 35 height 5
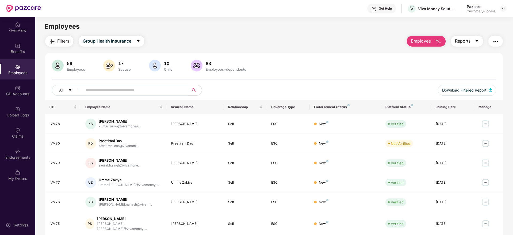
click at [460, 43] on span "Reports" at bounding box center [463, 41] width 16 height 7
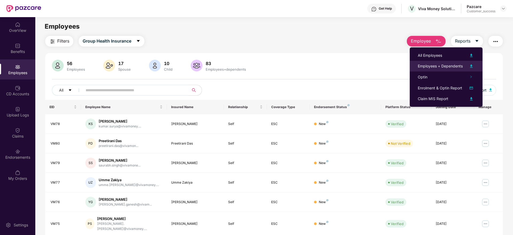
click at [447, 66] on div "Employees + Dependents" at bounding box center [440, 66] width 45 height 6
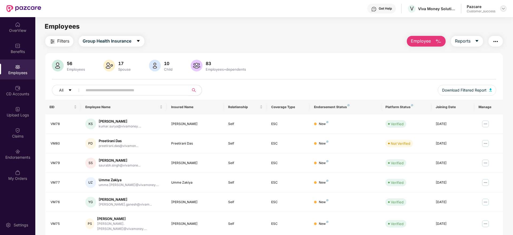
click at [503, 10] on img at bounding box center [504, 8] width 4 height 4
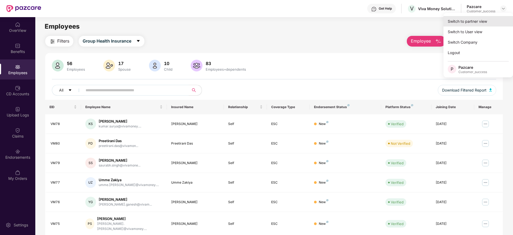
click at [498, 20] on div "Switch to partner view" at bounding box center [479, 21] width 70 height 10
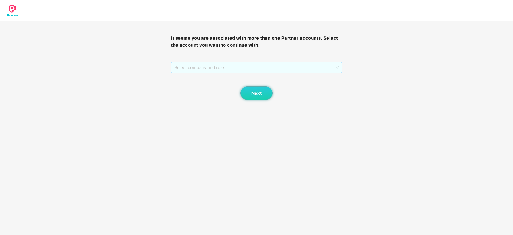
click at [303, 72] on span "Select company and role" at bounding box center [256, 67] width 164 height 10
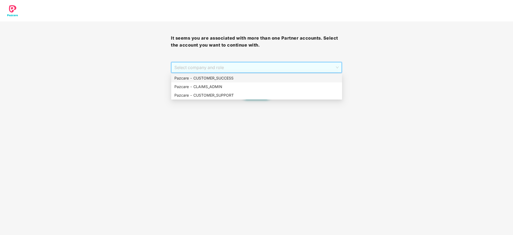
click at [302, 76] on div "Pazcare - CUSTOMER_SUCCESS" at bounding box center [256, 78] width 165 height 6
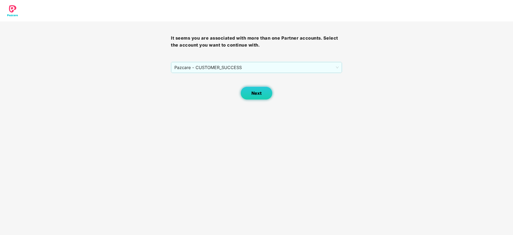
click at [263, 91] on button "Next" at bounding box center [257, 92] width 32 height 13
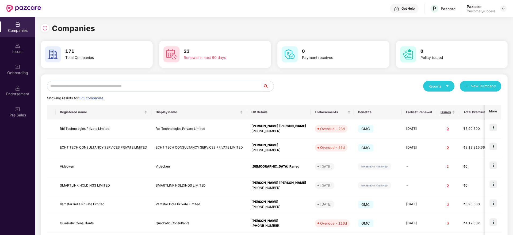
click at [224, 86] on input "text" at bounding box center [155, 86] width 216 height 11
paste input "**********"
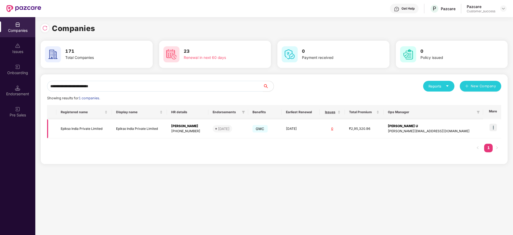
type input "**********"
click at [497, 128] on img at bounding box center [493, 127] width 7 height 7
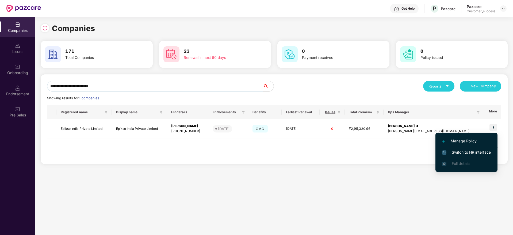
click at [472, 157] on li "Switch to HR interface" at bounding box center [467, 152] width 62 height 11
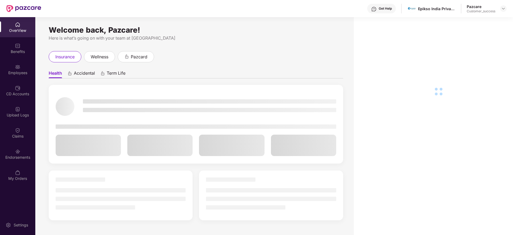
click at [19, 69] on img at bounding box center [17, 66] width 5 height 5
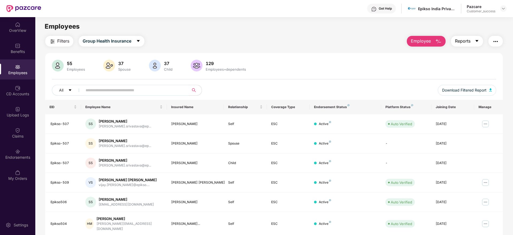
drag, startPoint x: 465, startPoint y: 38, endPoint x: 462, endPoint y: 48, distance: 10.5
click at [465, 38] on span "Reports" at bounding box center [463, 41] width 16 height 7
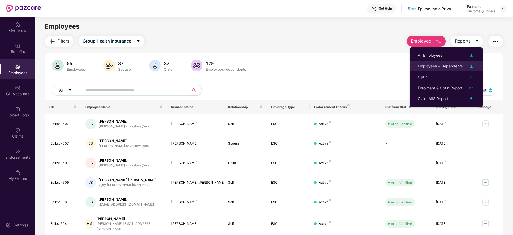
click at [453, 63] on div "Employees + Dependents" at bounding box center [440, 66] width 45 height 6
